Goal: Information Seeking & Learning: Understand process/instructions

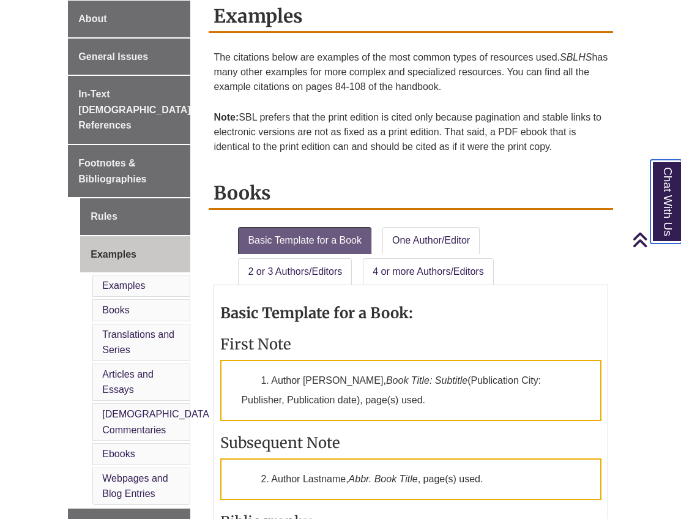
scroll to position [349, 0]
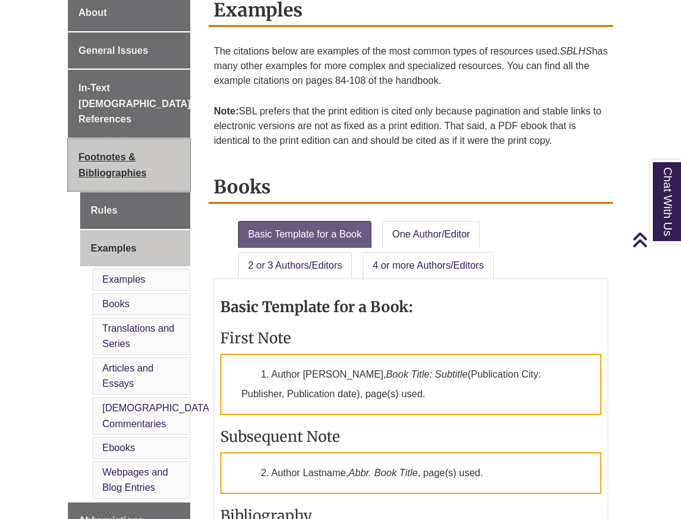
click at [112, 152] on span "Footnotes & Bibliographies" at bounding box center [112, 165] width 68 height 26
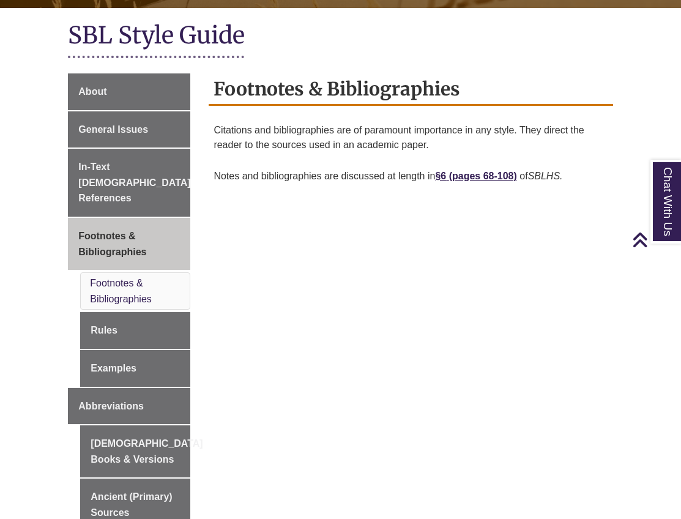
scroll to position [281, 0]
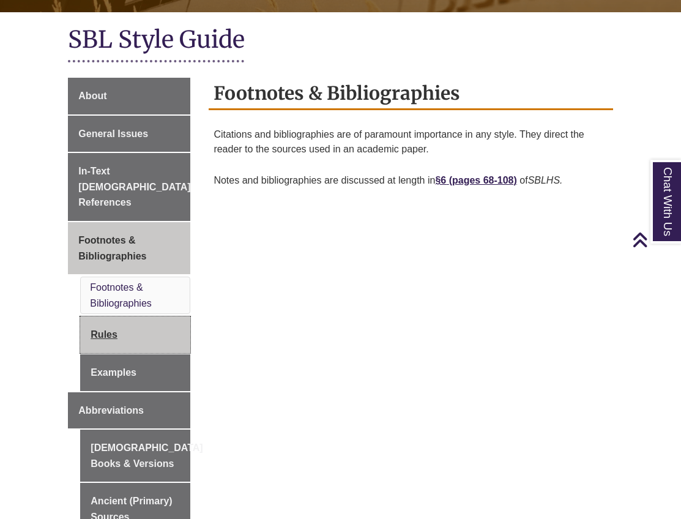
click at [98, 316] on link "Rules" at bounding box center [135, 334] width 110 height 37
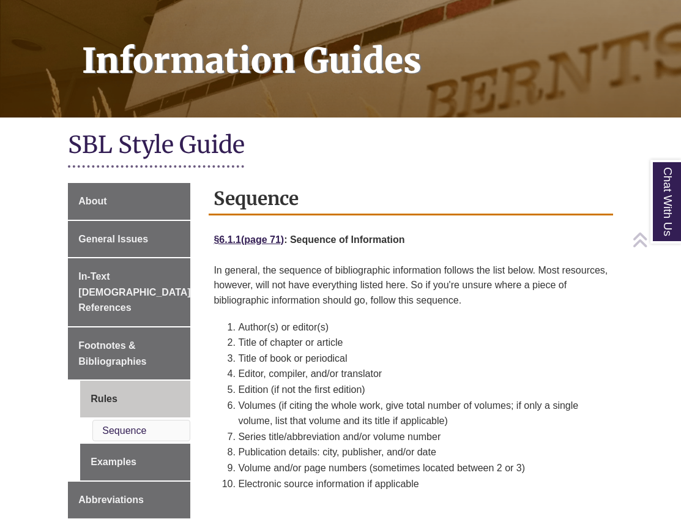
scroll to position [161, 0]
